Goal: Browse casually

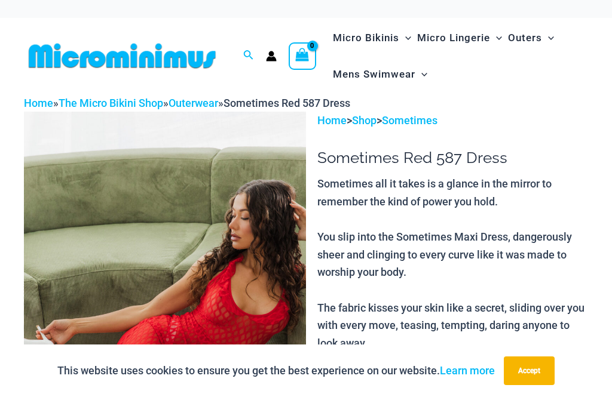
click at [538, 376] on button "Accept" at bounding box center [528, 371] width 51 height 29
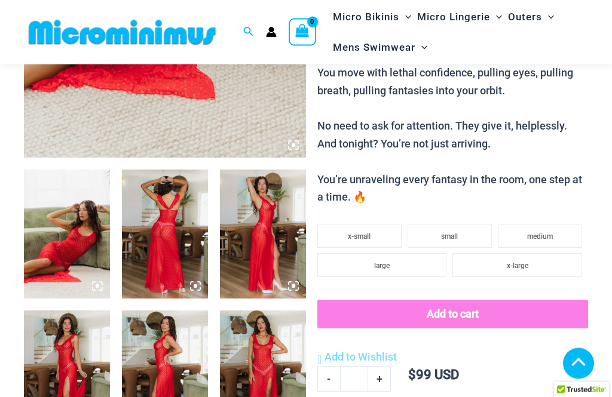
scroll to position [365, 0]
click at [87, 266] on img at bounding box center [67, 234] width 86 height 129
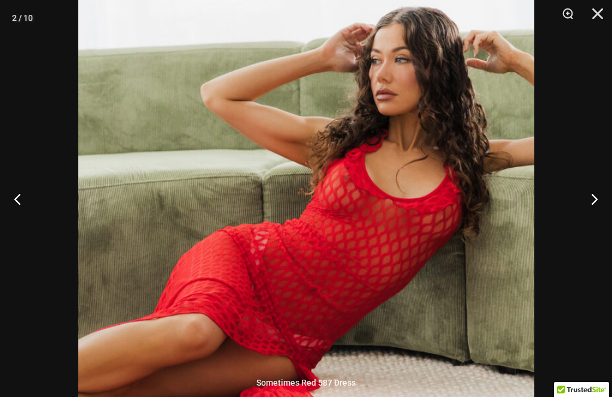
click at [594, 225] on button "Next" at bounding box center [589, 199] width 45 height 60
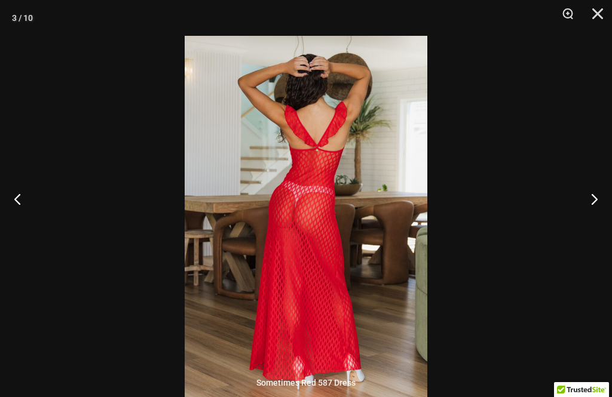
click at [592, 227] on button "Next" at bounding box center [589, 199] width 45 height 60
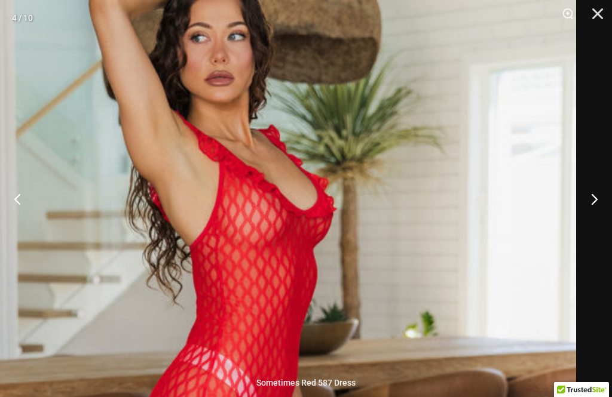
click at [598, 223] on button "Next" at bounding box center [589, 199] width 45 height 60
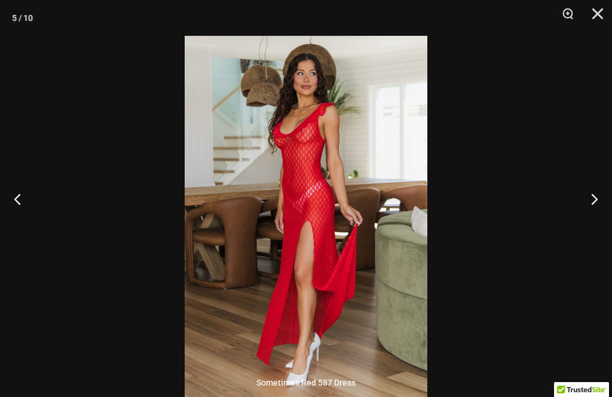
click at [594, 228] on button "Next" at bounding box center [589, 199] width 45 height 60
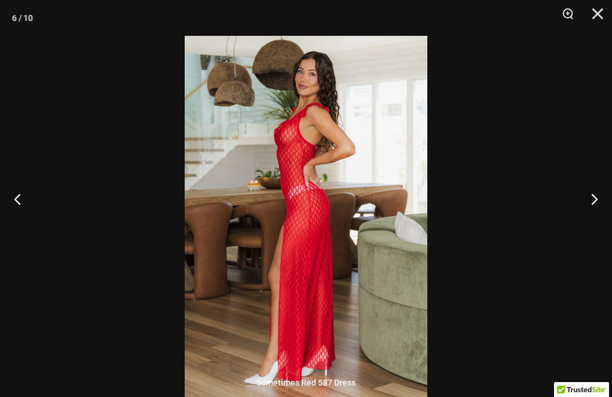
click at [596, 222] on button "Next" at bounding box center [589, 199] width 45 height 60
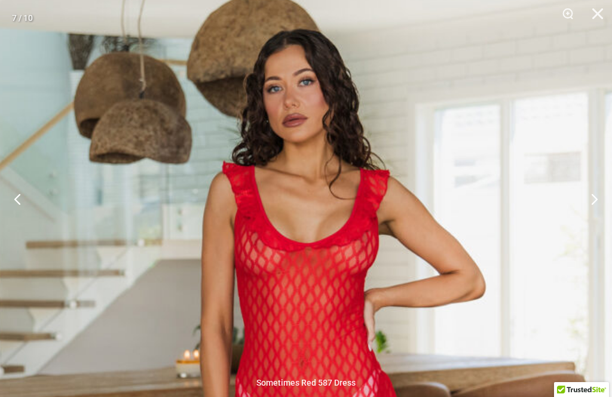
click at [601, 224] on button "Next" at bounding box center [589, 199] width 45 height 60
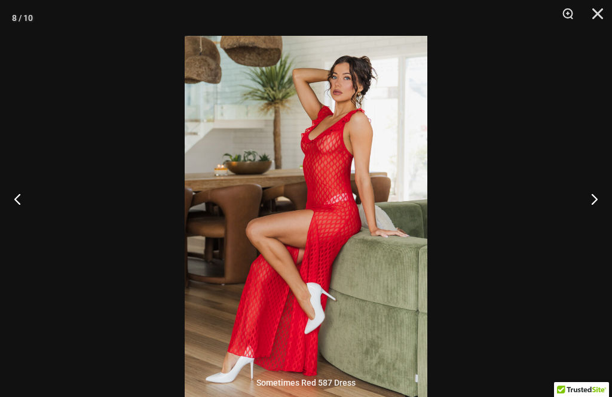
click at [595, 226] on button "Next" at bounding box center [589, 199] width 45 height 60
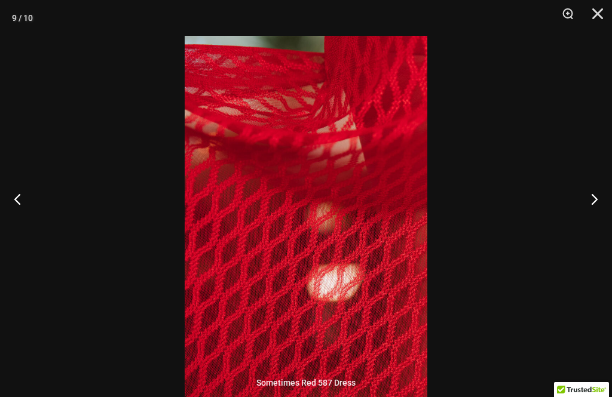
click at [595, 225] on button "Next" at bounding box center [589, 199] width 45 height 60
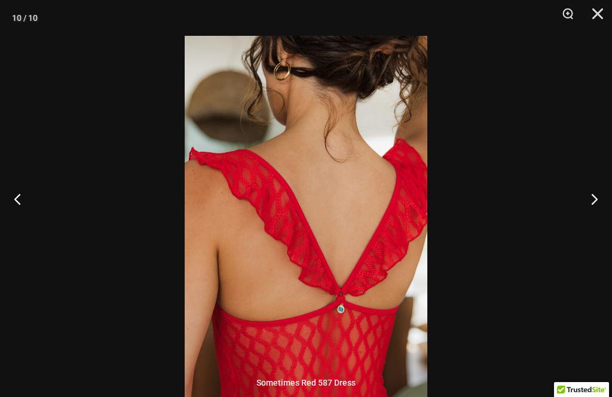
click at [597, 224] on button "Next" at bounding box center [589, 199] width 45 height 60
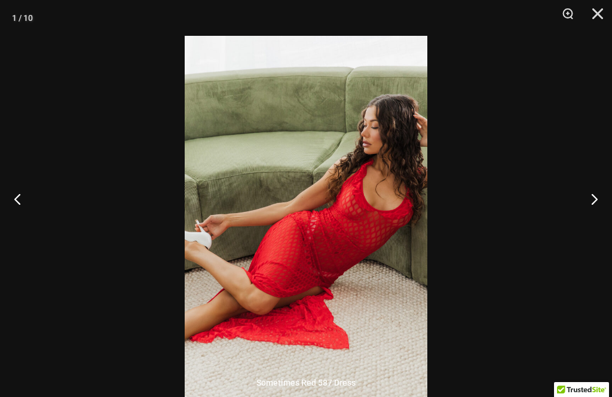
click at [603, 17] on button "Close" at bounding box center [593, 18] width 30 height 36
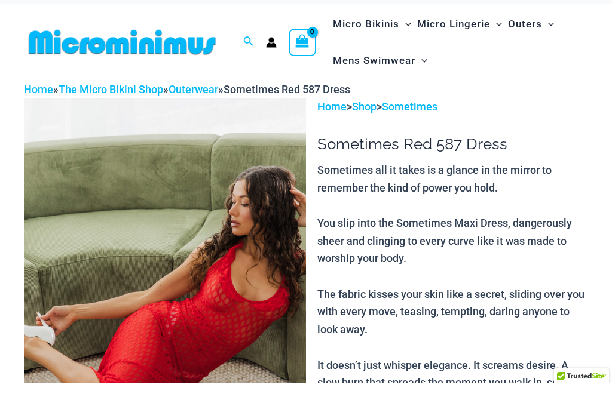
scroll to position [15, 0]
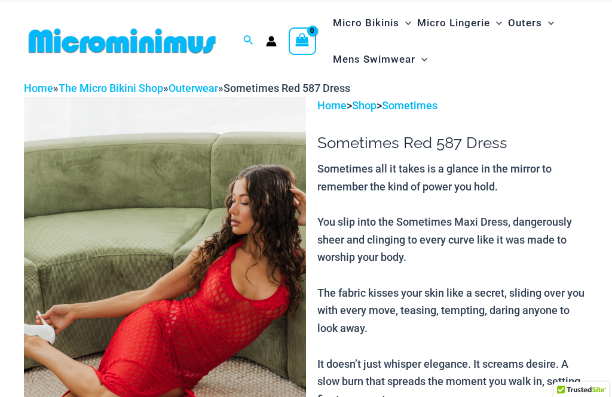
click at [41, 82] on link "Home" at bounding box center [38, 88] width 29 height 13
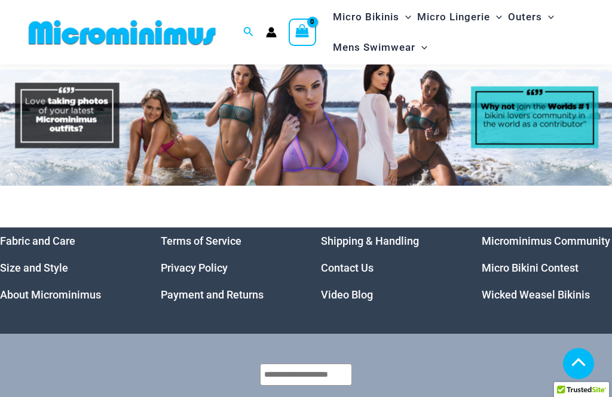
scroll to position [4404, 0]
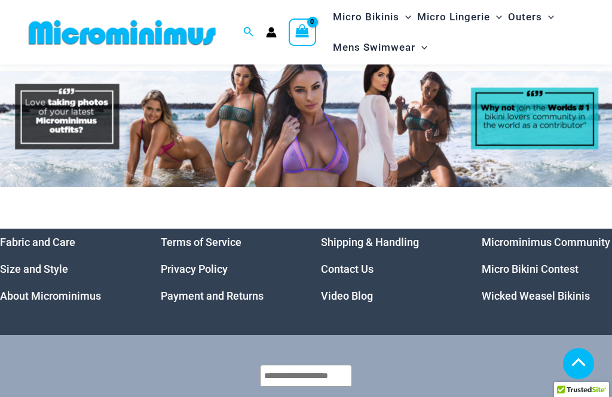
click at [596, 236] on link "Microminimus Community" at bounding box center [545, 242] width 128 height 13
